Goal: Task Accomplishment & Management: Manage account settings

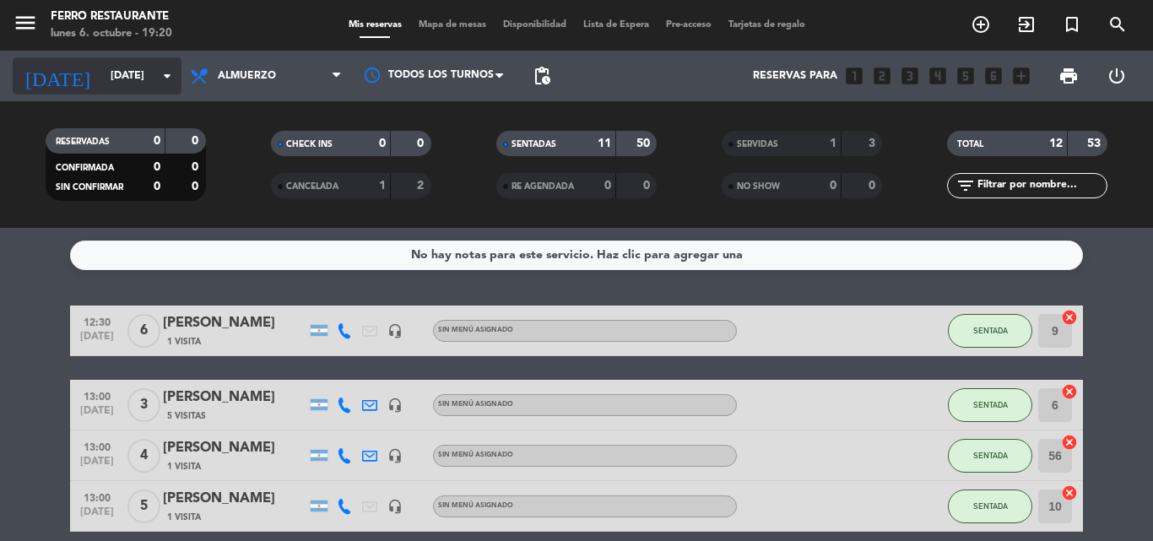
click at [165, 83] on icon "arrow_drop_down" at bounding box center [167, 76] width 20 height 20
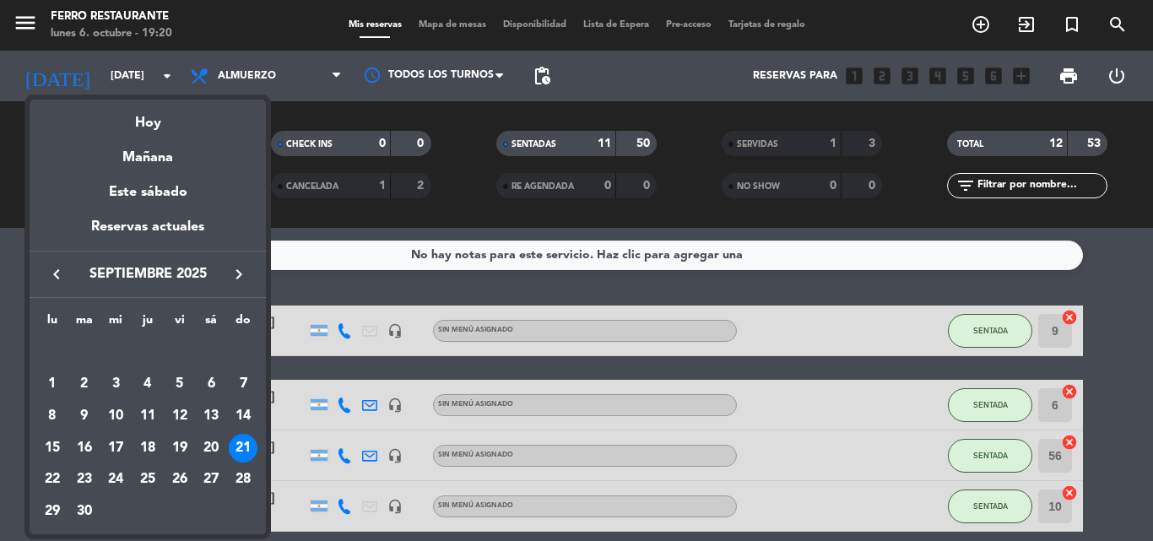
click at [238, 264] on icon "keyboard_arrow_right" at bounding box center [239, 274] width 20 height 20
click at [240, 448] on div "19" at bounding box center [243, 448] width 29 height 29
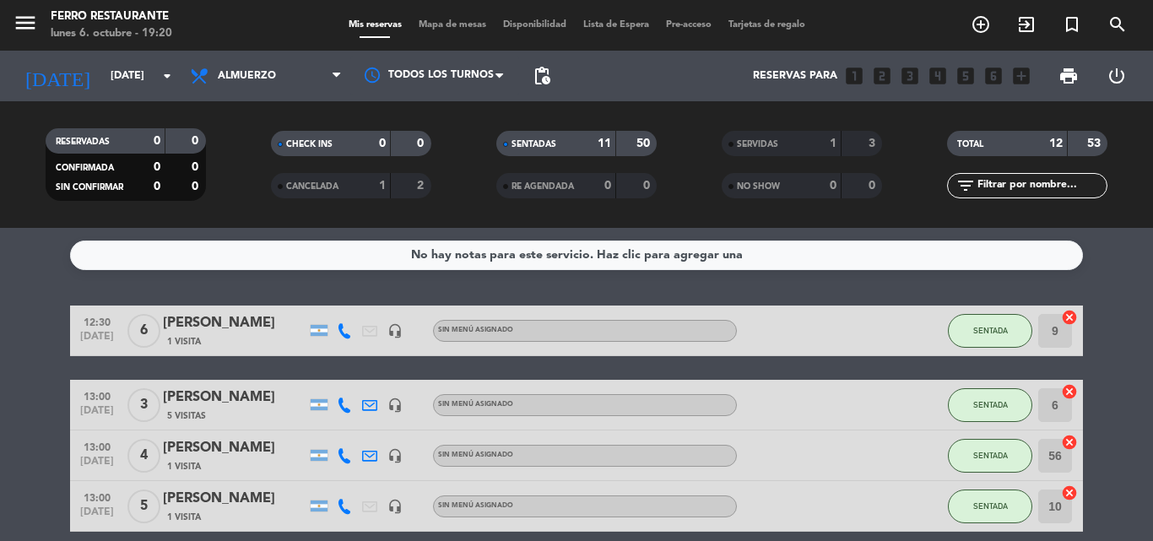
type input "[DATE]"
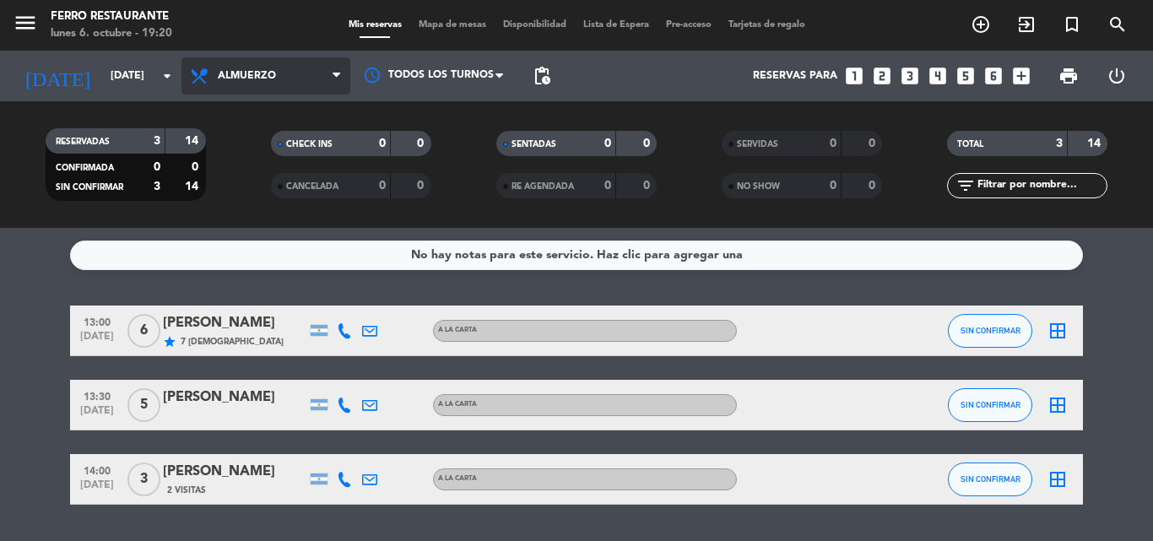
click at [284, 82] on span "Almuerzo" at bounding box center [265, 75] width 169 height 37
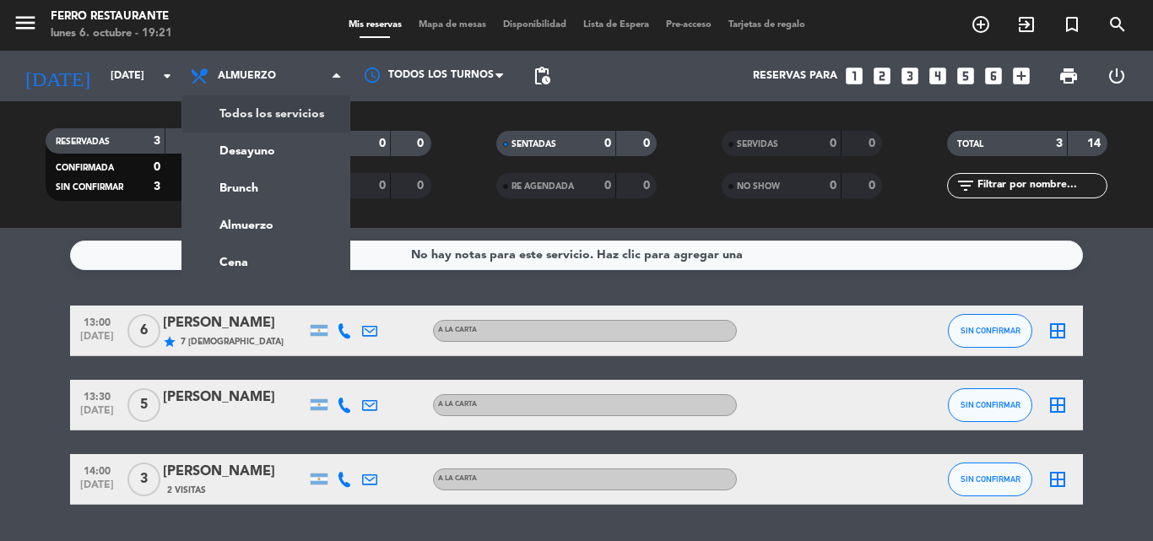
click at [28, 349] on bookings-row "13:00 [DATE] 6 [PERSON_NAME] star 7 Visitas A LA CARTA SIN CONFIRMAR border_all…" at bounding box center [576, 404] width 1153 height 199
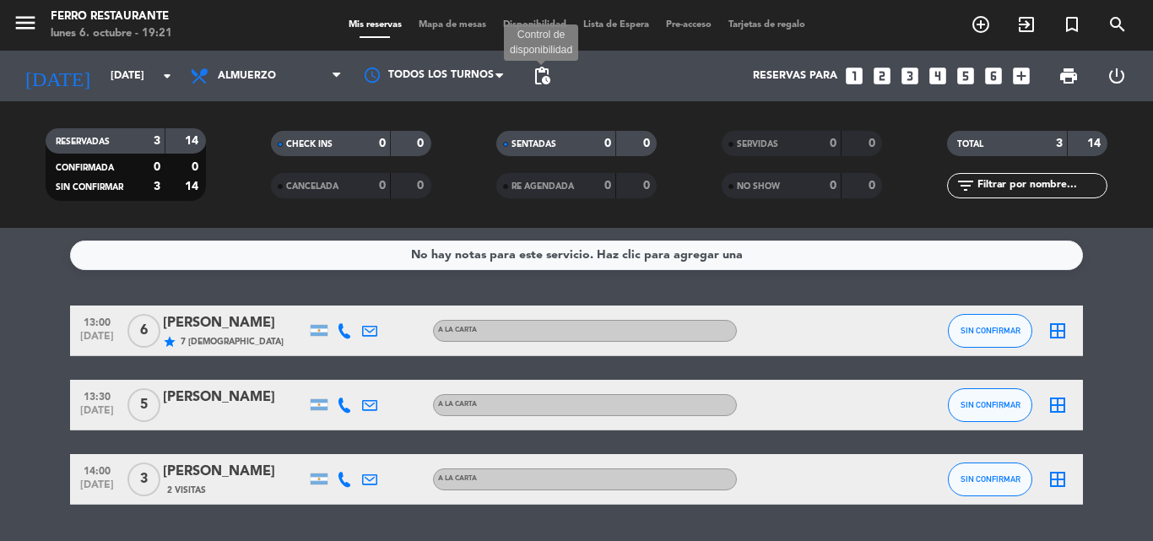
click at [541, 78] on span "pending_actions" at bounding box center [542, 76] width 20 height 20
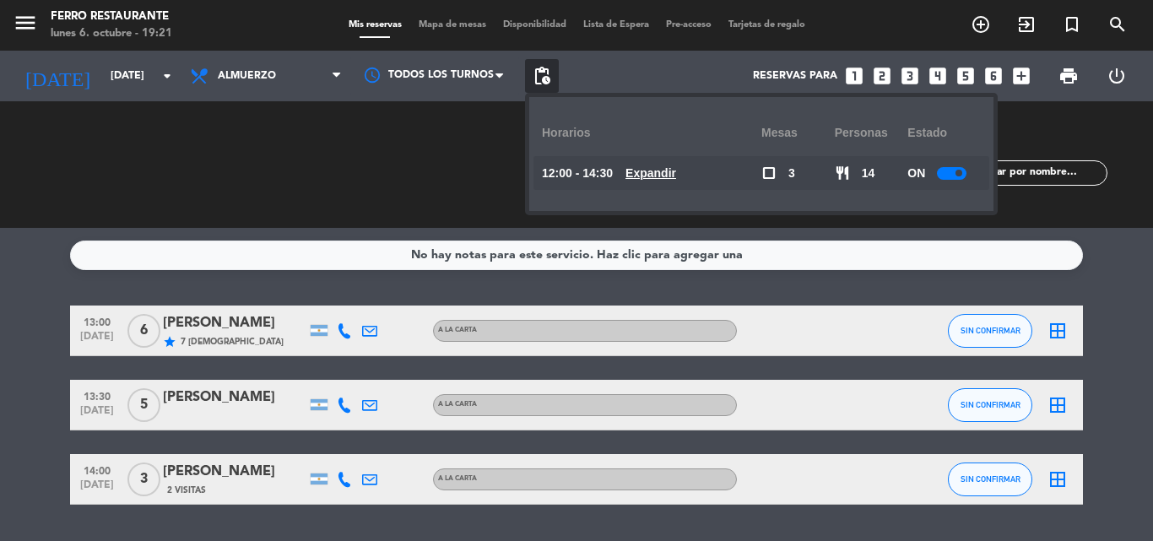
click at [945, 171] on div at bounding box center [952, 173] width 30 height 13
click at [24, 311] on bookings-row "13:00 [DATE] 6 [PERSON_NAME] star 7 Visitas A LA CARTA SIN CONFIRMAR border_all…" at bounding box center [576, 404] width 1153 height 199
